Goal: Task Accomplishment & Management: Manage account settings

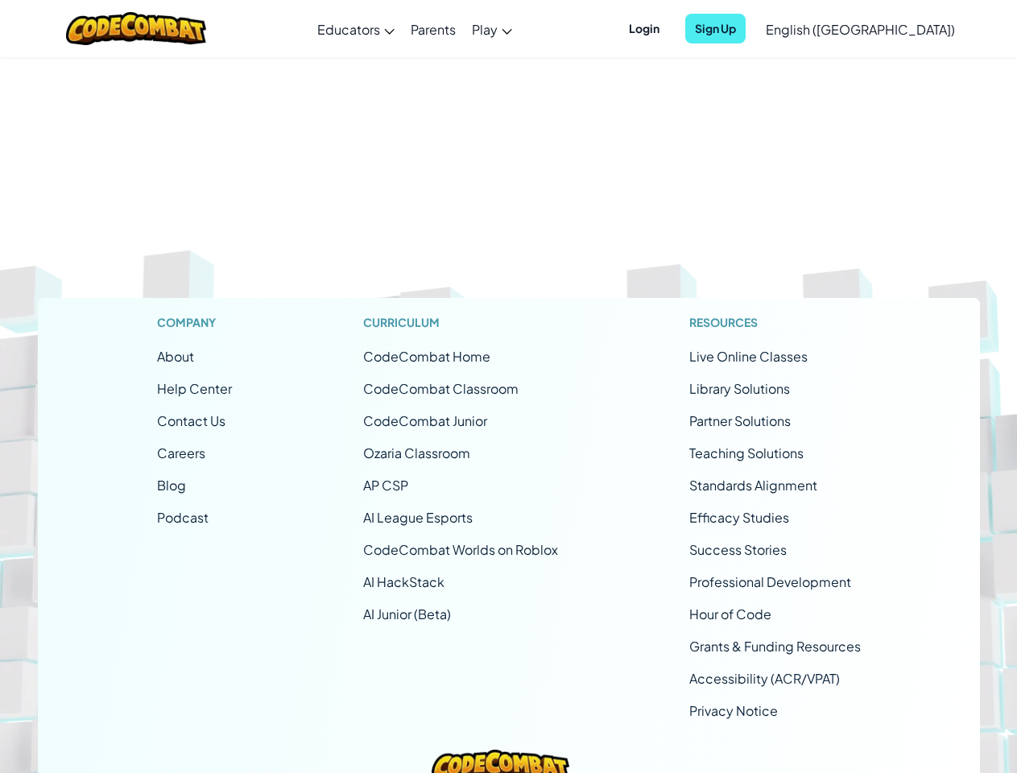
click at [669, 28] on span "Login" at bounding box center [644, 29] width 50 height 30
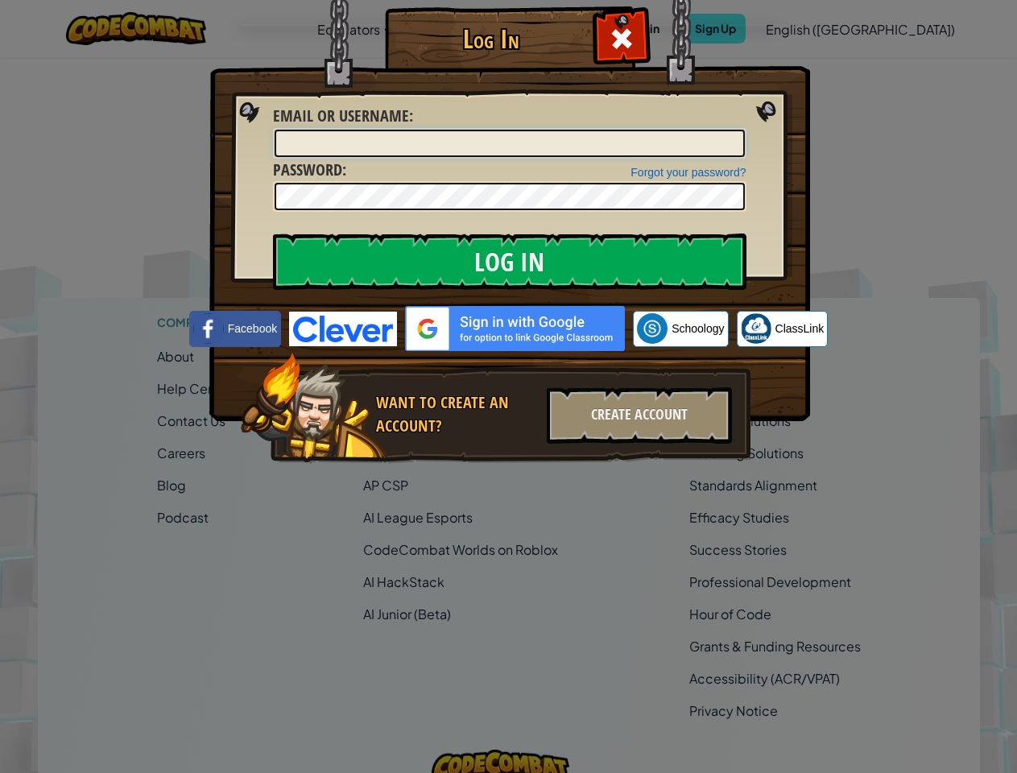
click at [743, 130] on input "Email or Username :" at bounding box center [510, 143] width 470 height 27
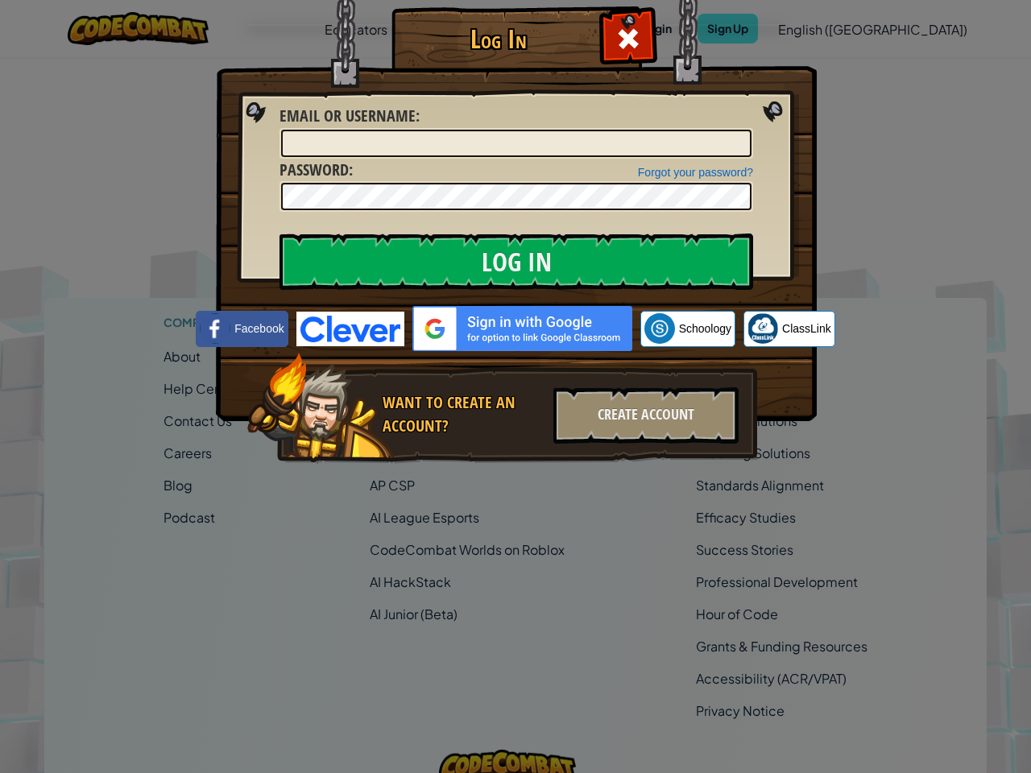
click at [814, 28] on div "Log In Unknown Error Email or Username : Forgot your password? Password : Log I…" at bounding box center [515, 386] width 1031 height 773
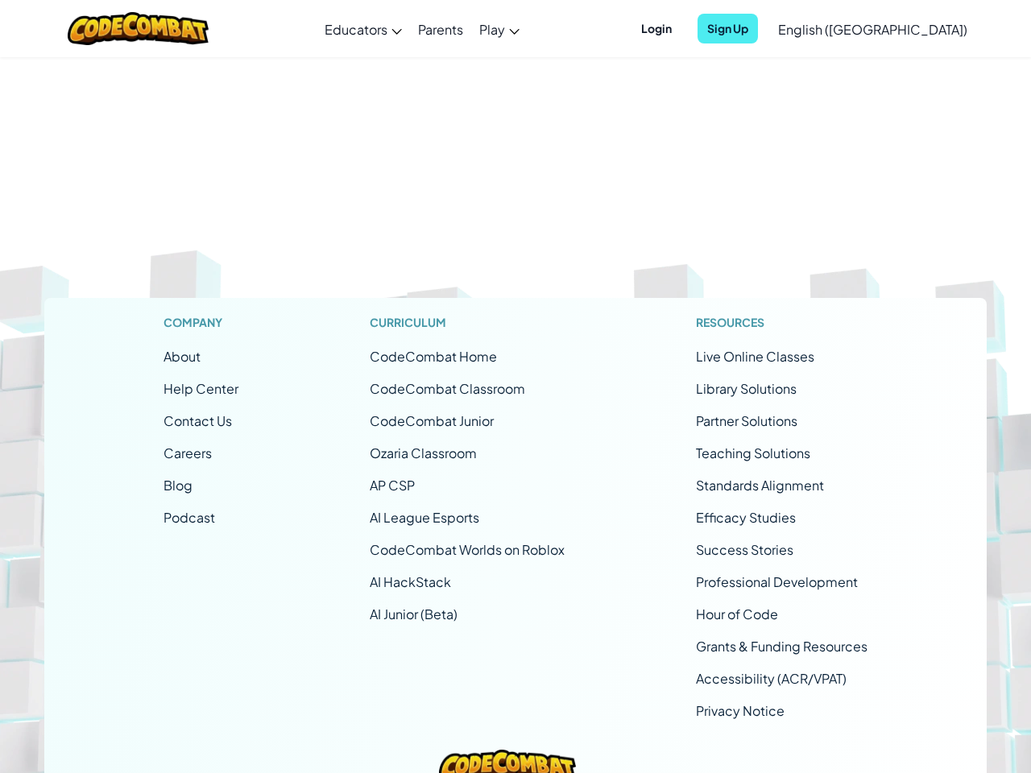
click at [758, 28] on span "Sign Up" at bounding box center [727, 29] width 60 height 30
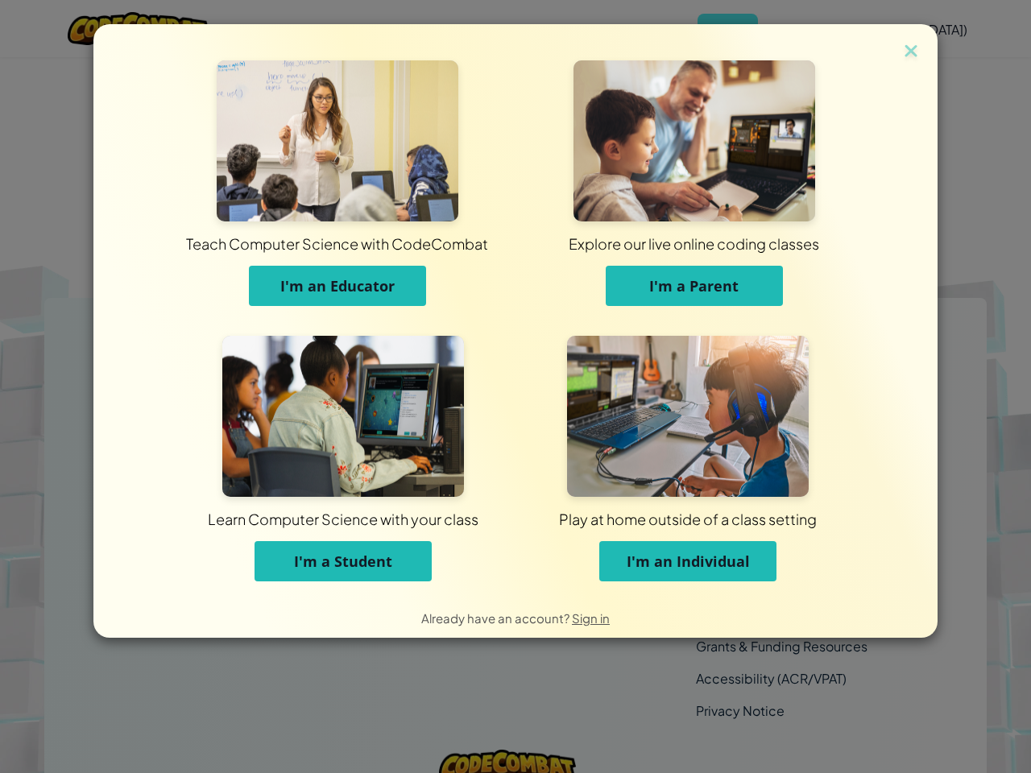
click at [900, 29] on div "Teach Computer Science with CodeCombat I'm an Educator Explore our live online …" at bounding box center [515, 310] width 844 height 573
click at [508, 415] on div "Teach Computer Science with CodeCombat I'm an Educator Explore our live online …" at bounding box center [516, 310] width 764 height 573
